Goal: Submit feedback/report problem: Submit feedback/report problem

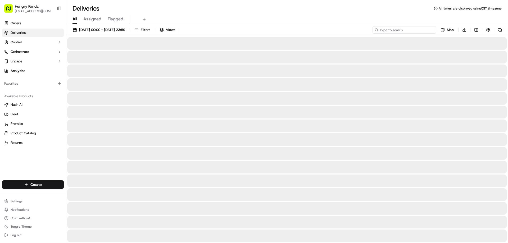
drag, startPoint x: 0, startPoint y: 0, endPoint x: 427, endPoint y: 29, distance: 427.8
click at [431, 29] on input at bounding box center [405, 29] width 64 height 7
paste input "0190081288757721712028"
type input "0190081288757721712028"
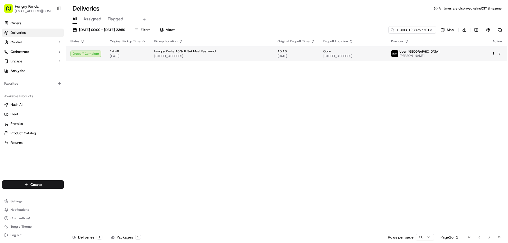
click at [296, 60] on td "15:16 17/09/2025" at bounding box center [296, 54] width 46 height 14
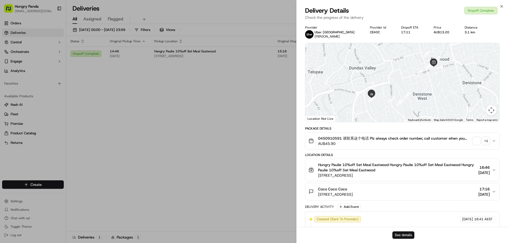
click at [402, 233] on button "See details" at bounding box center [403, 235] width 22 height 7
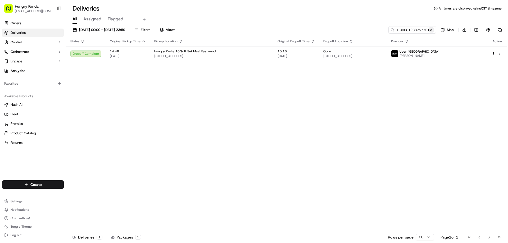
click at [430, 30] on button at bounding box center [431, 29] width 5 height 5
click at [430, 30] on input at bounding box center [405, 29] width 64 height 7
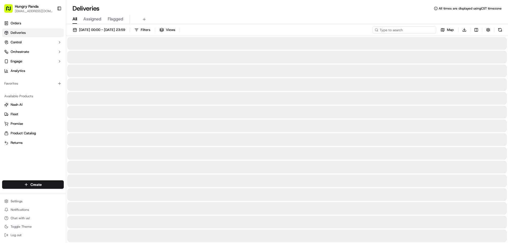
paste input "7582058138752798352043"
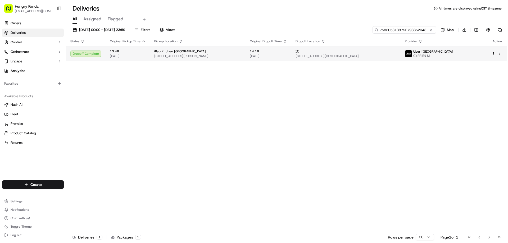
type input "7582058138752798352043"
click at [273, 56] on span "[DATE]" at bounding box center [268, 56] width 37 height 4
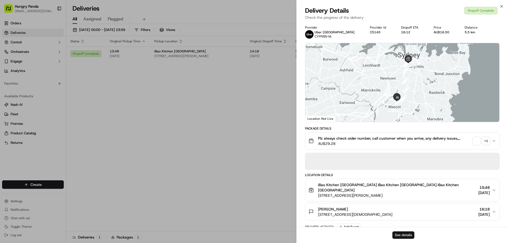
click at [406, 235] on button "See details" at bounding box center [403, 235] width 22 height 7
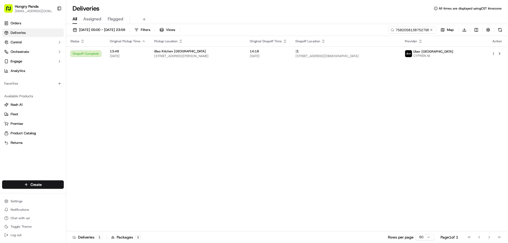
click at [429, 31] on button at bounding box center [431, 29] width 5 height 5
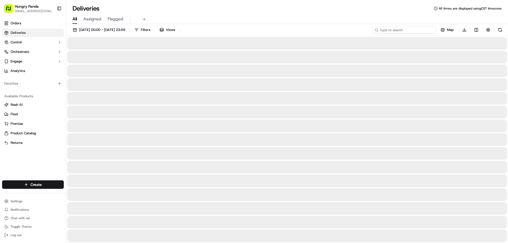
click at [429, 31] on input at bounding box center [405, 29] width 64 height 7
paste input "8688015958759731151317"
type input "8688015958759731151317"
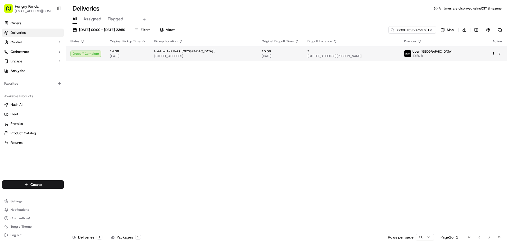
click at [310, 51] on td "Z 10 Sonny Leonard Street, Zetland NSW 2017, Australia" at bounding box center [351, 54] width 97 height 14
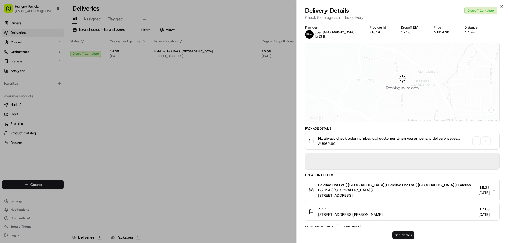
click at [403, 236] on button "See details" at bounding box center [403, 235] width 22 height 7
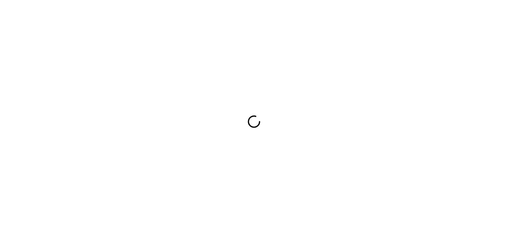
click at [292, 163] on div at bounding box center [254, 121] width 508 height 243
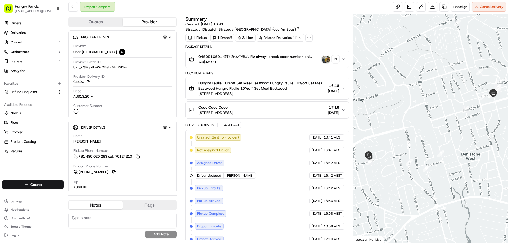
click at [325, 58] on img "button" at bounding box center [325, 59] width 7 height 7
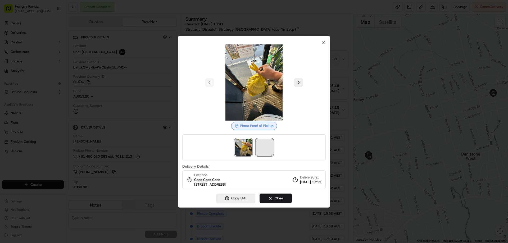
click at [268, 139] on span at bounding box center [264, 147] width 17 height 17
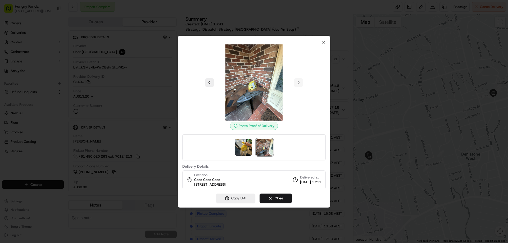
click at [344, 60] on div at bounding box center [254, 121] width 508 height 243
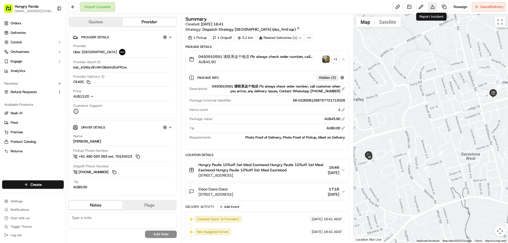
click at [431, 4] on button at bounding box center [433, 7] width 10 height 10
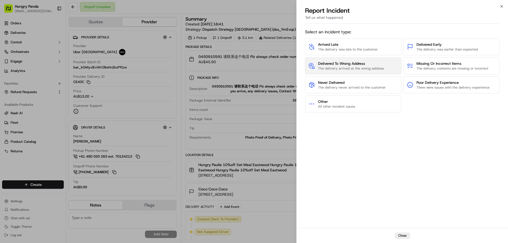
click at [367, 70] on span "The delivery arrived at the wrong address" at bounding box center [351, 68] width 66 height 5
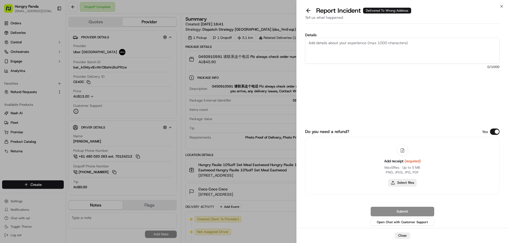
click at [404, 184] on button "Select files" at bounding box center [402, 182] width 28 height 7
type input "C:\fakepath\screenshot_2025-09-17_17-56-10.png"
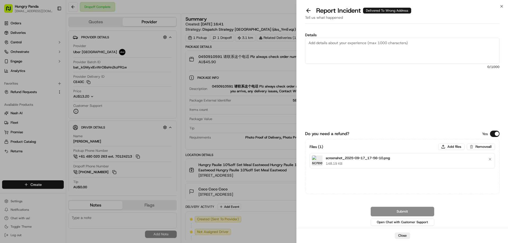
click at [352, 48] on textarea "Details" at bounding box center [402, 51] width 194 height 26
paste textarea "The customer reported that he did not receive the food. The photo taken by the …"
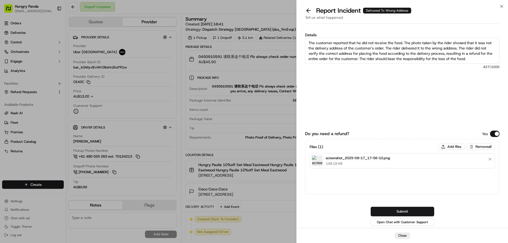
type textarea "The customer reported that he did not receive the food. The photo taken by the …"
click at [409, 206] on div "Do you need a refund? Yes Files ( 1 ) Add files Remove all screenshot_2025-09-1…" at bounding box center [402, 171] width 194 height 111
click at [397, 212] on button "Submit" at bounding box center [403, 212] width 64 height 10
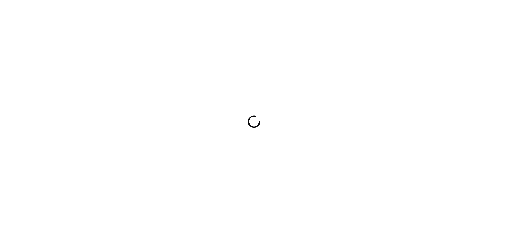
click at [348, 173] on div at bounding box center [254, 121] width 508 height 243
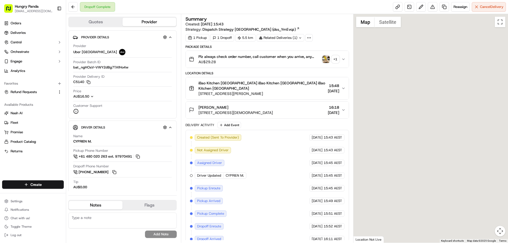
click at [323, 60] on img "button" at bounding box center [325, 59] width 7 height 7
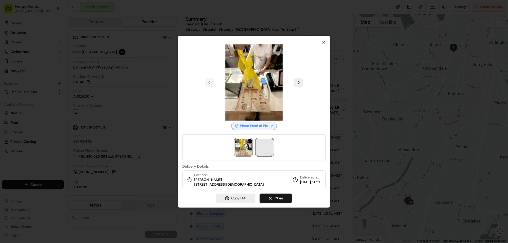
click at [265, 147] on span at bounding box center [264, 147] width 17 height 17
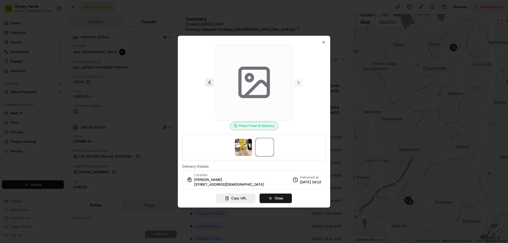
click at [345, 61] on div at bounding box center [254, 121] width 508 height 243
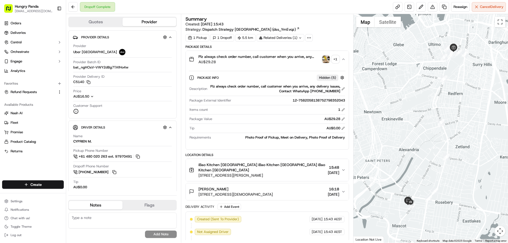
click at [325, 59] on img "button" at bounding box center [325, 59] width 7 height 7
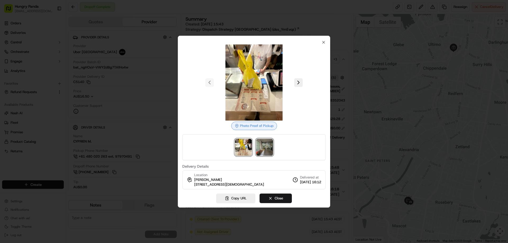
click at [265, 145] on img at bounding box center [264, 147] width 17 height 17
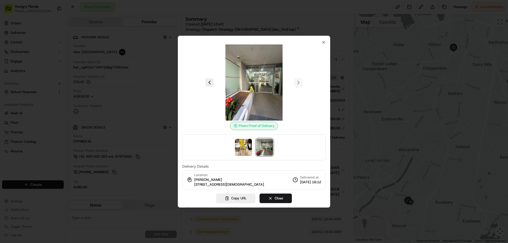
click at [358, 53] on div at bounding box center [254, 121] width 508 height 243
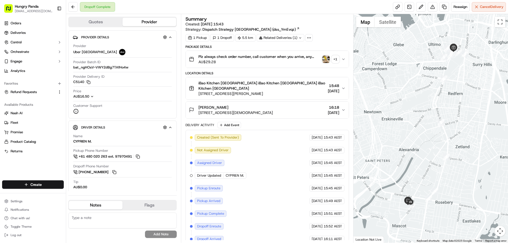
drag, startPoint x: 343, startPoint y: 57, endPoint x: 295, endPoint y: 64, distance: 48.5
click at [343, 58] on icon "button" at bounding box center [343, 59] width 4 height 4
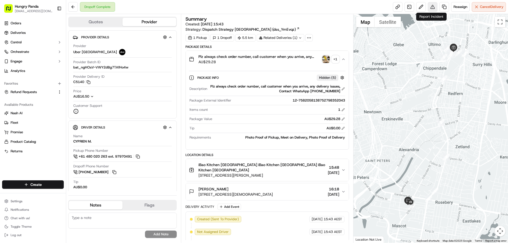
click at [429, 10] on button at bounding box center [433, 7] width 10 height 10
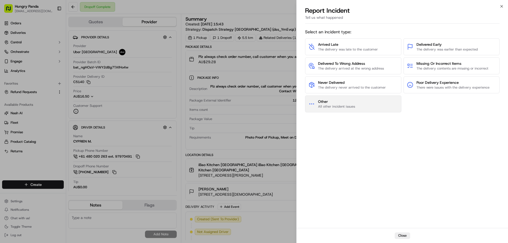
click at [364, 103] on button "Other All other incident issues" at bounding box center [353, 104] width 96 height 17
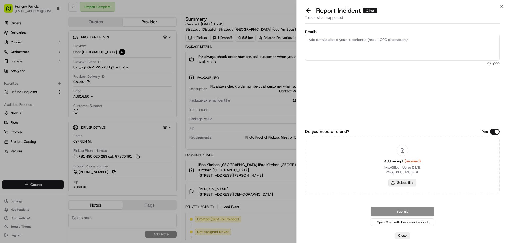
click at [400, 180] on button "Select files" at bounding box center [402, 182] width 28 height 7
type input "C:\fakepath\screenshot_2025-09-17_18-26-15.png"
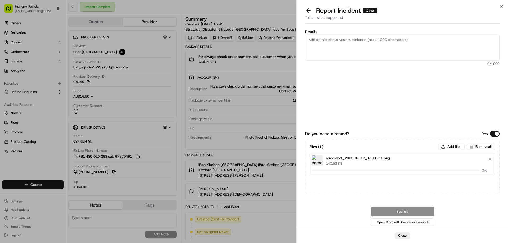
click at [320, 41] on textarea "Details" at bounding box center [402, 48] width 194 height 26
click at [368, 53] on textarea "Details" at bounding box center [402, 48] width 194 height 26
paste textarea "The customer reported that he did not receive the meal, and the delivery photo …"
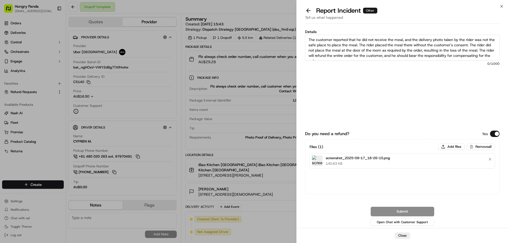
scroll to position [3, 0]
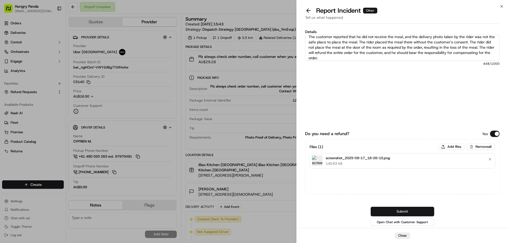
type textarea "The customer reported that he did not receive the meal, and the delivery photo …"
drag, startPoint x: 402, startPoint y: 215, endPoint x: 403, endPoint y: 207, distance: 8.7
click at [402, 215] on button "Submit" at bounding box center [403, 212] width 64 height 10
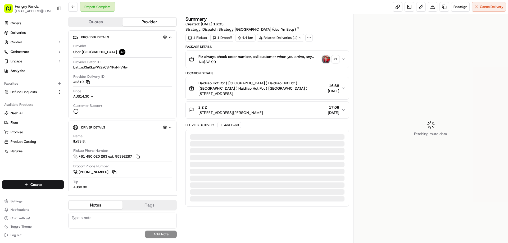
drag, startPoint x: 305, startPoint y: 96, endPoint x: 342, endPoint y: 84, distance: 38.7
click at [342, 84] on button "Haidilao Hot Pot ( Darling Square ) Haidilao Hot Pot ( Darling Square ) Haidila…" at bounding box center [267, 88] width 163 height 22
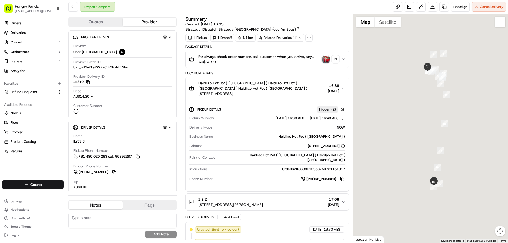
click at [343, 62] on button "Plz always check order number, call customer when you arrive, any delivery issu…" at bounding box center [267, 59] width 163 height 17
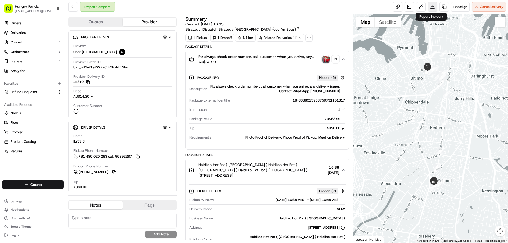
click at [434, 6] on button at bounding box center [433, 7] width 10 height 10
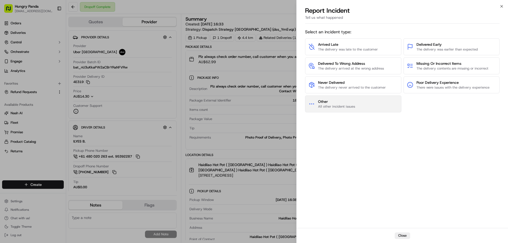
click at [359, 106] on button "Other All other incident issues" at bounding box center [353, 104] width 96 height 17
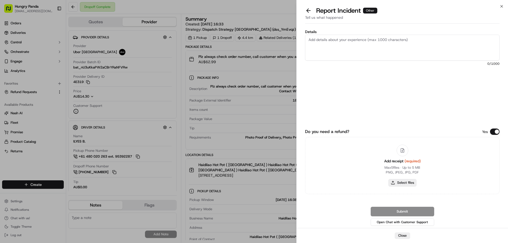
click at [404, 181] on button "Select files" at bounding box center [402, 182] width 28 height 7
type input "C:\fakepath\screenshot_2025-09-17_18-53-25.png"
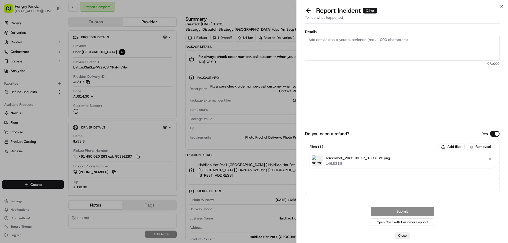
click at [361, 46] on textarea "Details" at bounding box center [402, 48] width 194 height 26
paste textarea "The order delivery timeout resulted in a refund for the customer. The order ser…"
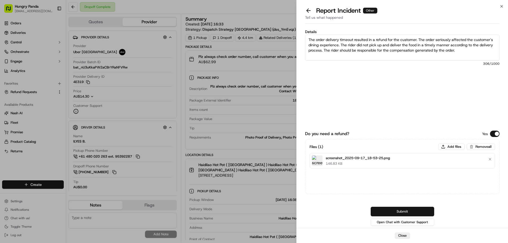
type textarea "The order delivery timeout resulted in a refund for the customer. The order ser…"
click at [403, 211] on button "Submit" at bounding box center [403, 212] width 64 height 10
